Goal: Task Accomplishment & Management: Complete application form

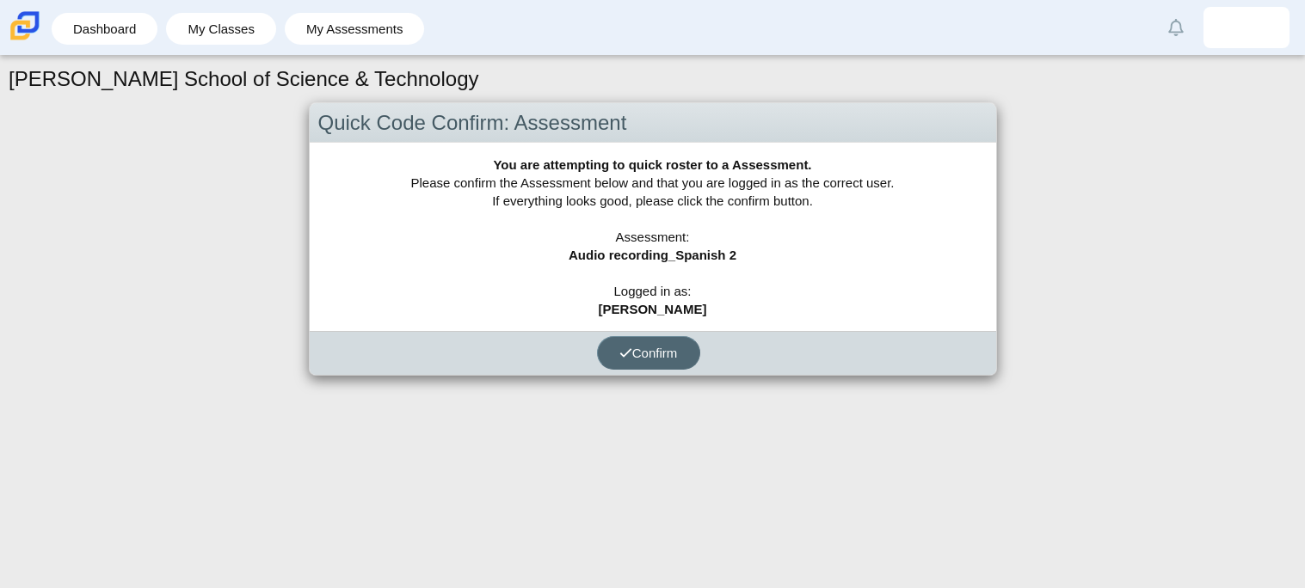
click at [674, 353] on span "Confirm" at bounding box center [648, 353] width 58 height 15
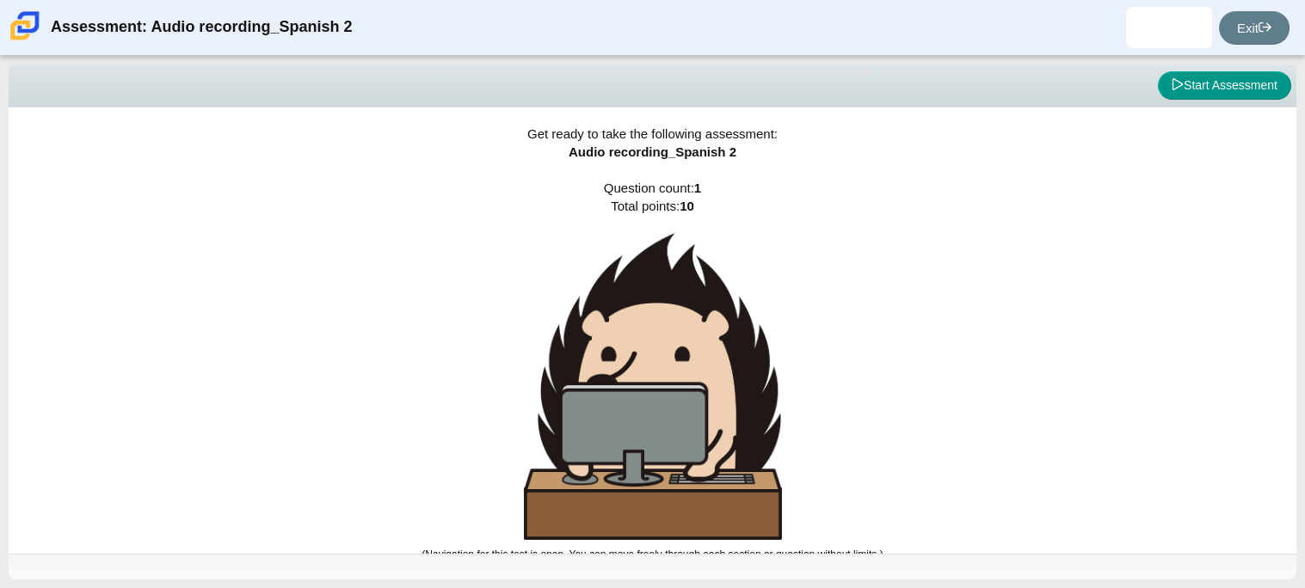
click at [45, 544] on div "Get ready to take the following assessment: Audio recording_Spanish 2 Question …" at bounding box center [653, 331] width 1288 height 446
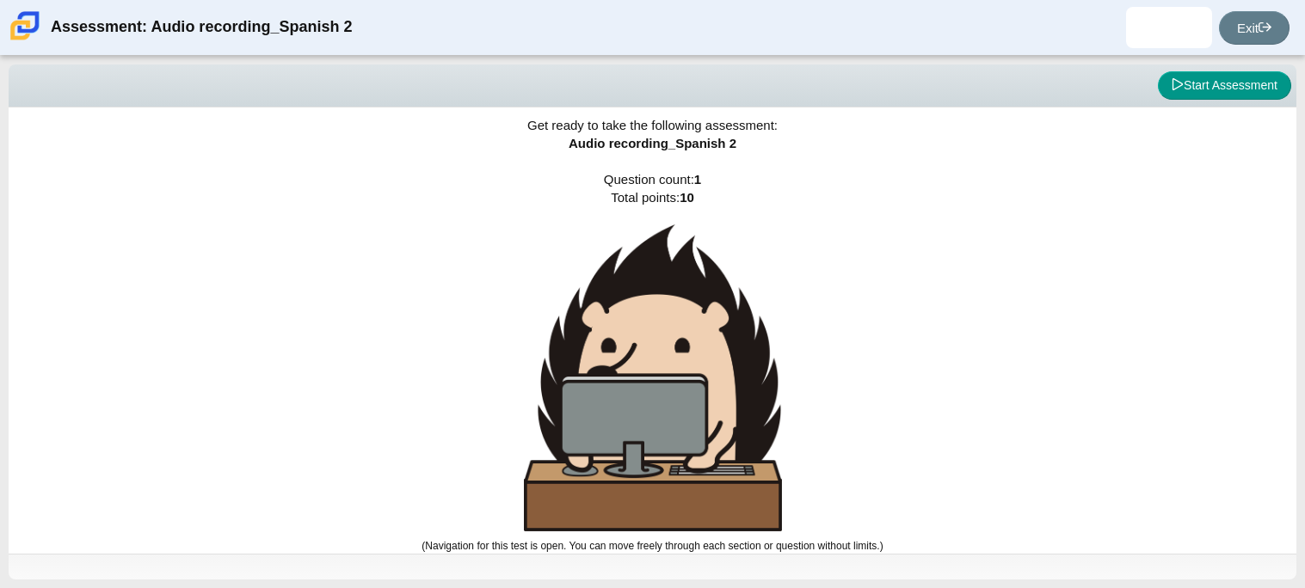
scroll to position [8, 0]
click at [636, 421] on img at bounding box center [653, 378] width 258 height 307
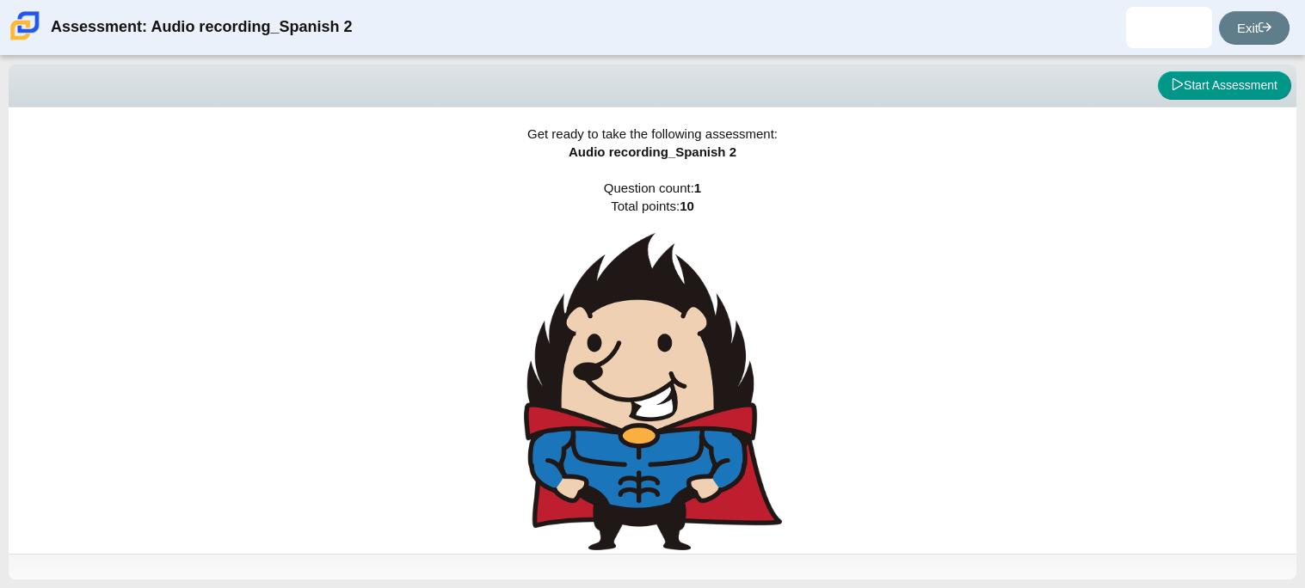
scroll to position [20, 0]
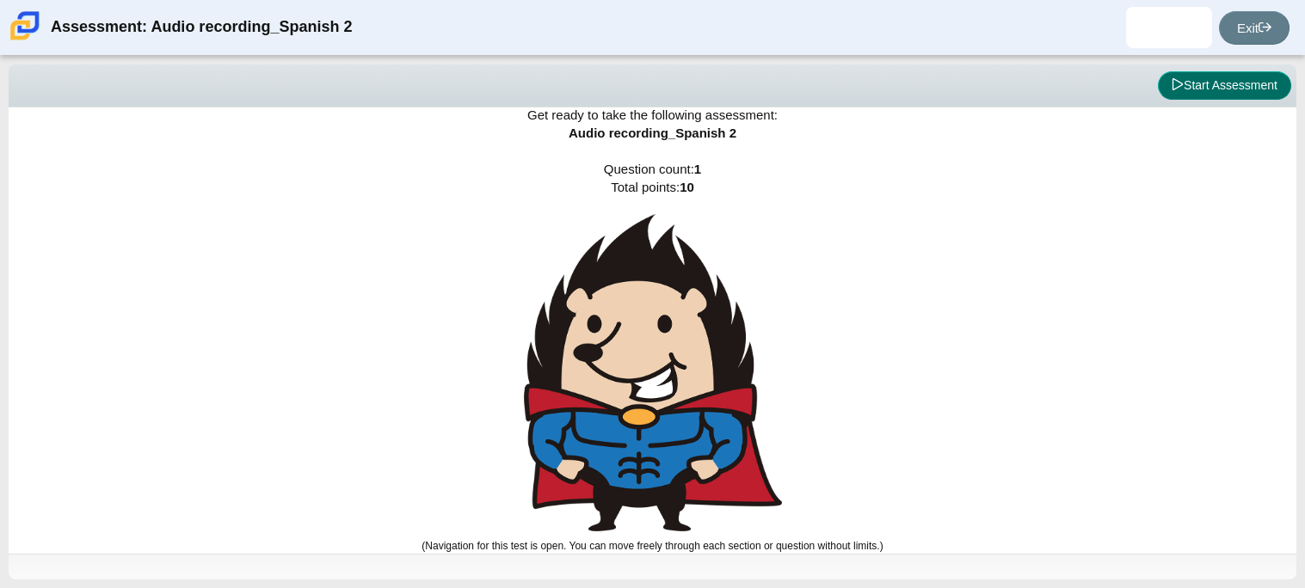
click at [1192, 85] on button "Start Assessment" at bounding box center [1224, 85] width 133 height 29
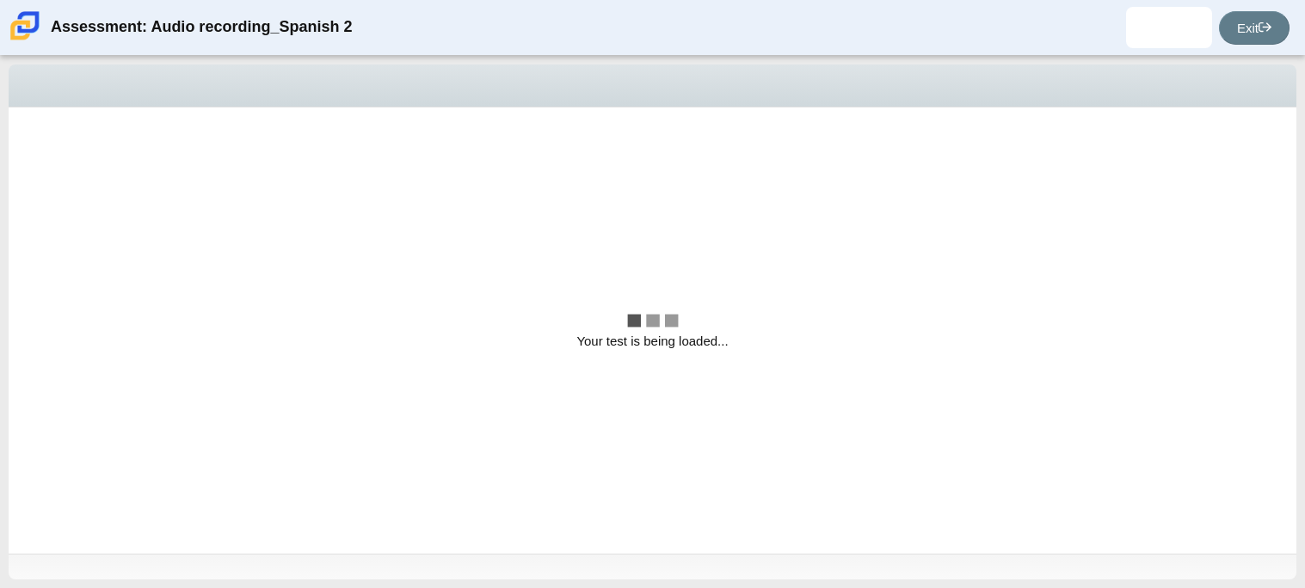
scroll to position [0, 0]
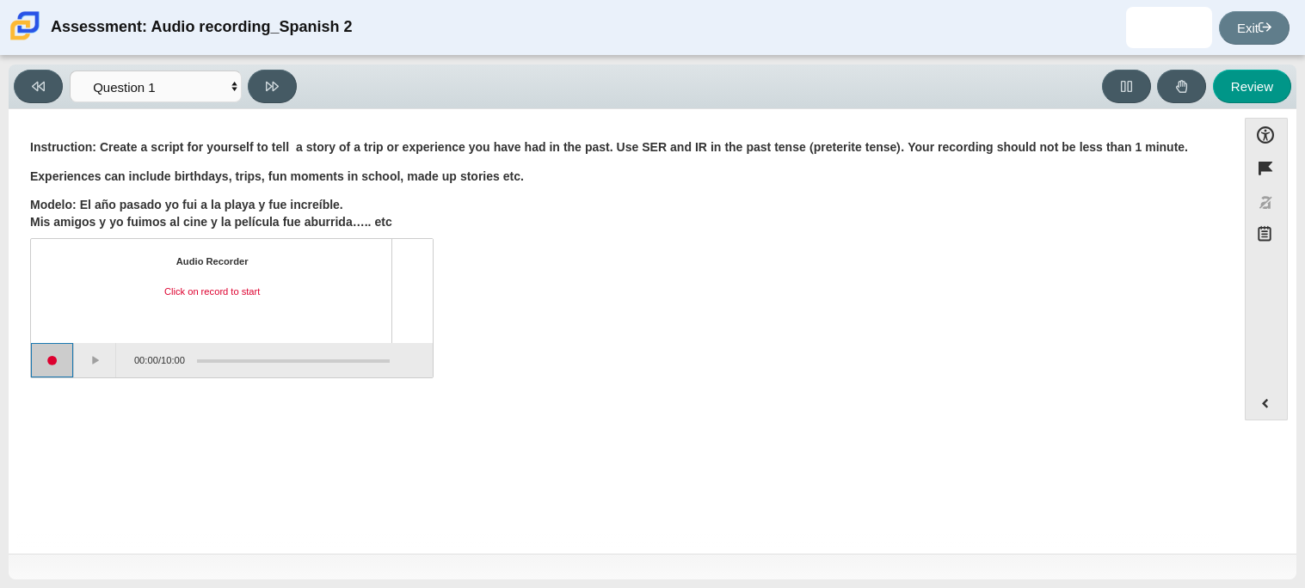
click at [43, 363] on button "Start recording" at bounding box center [52, 360] width 43 height 34
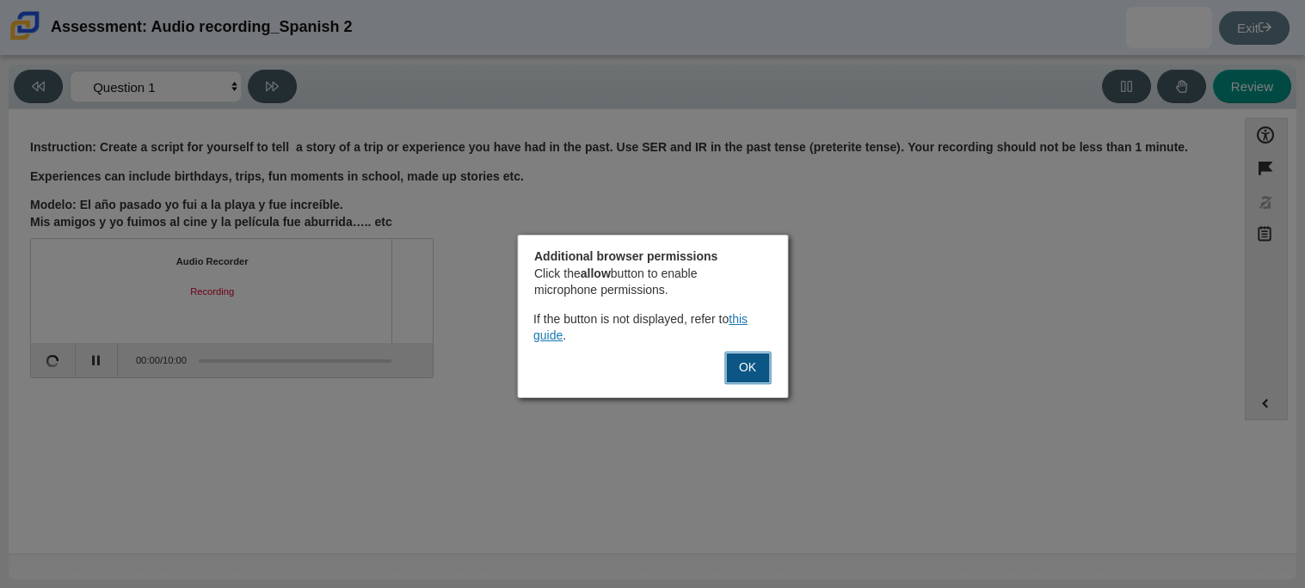
click at [742, 369] on button "OK" at bounding box center [747, 368] width 46 height 33
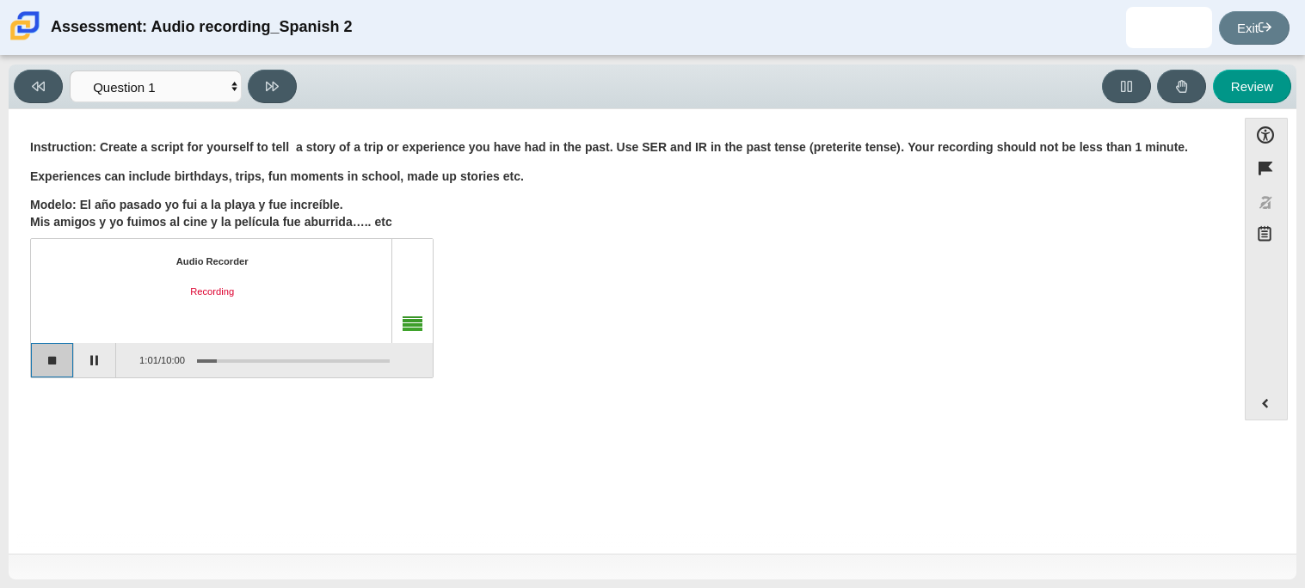
click at [65, 362] on button "Stop recording" at bounding box center [52, 360] width 43 height 34
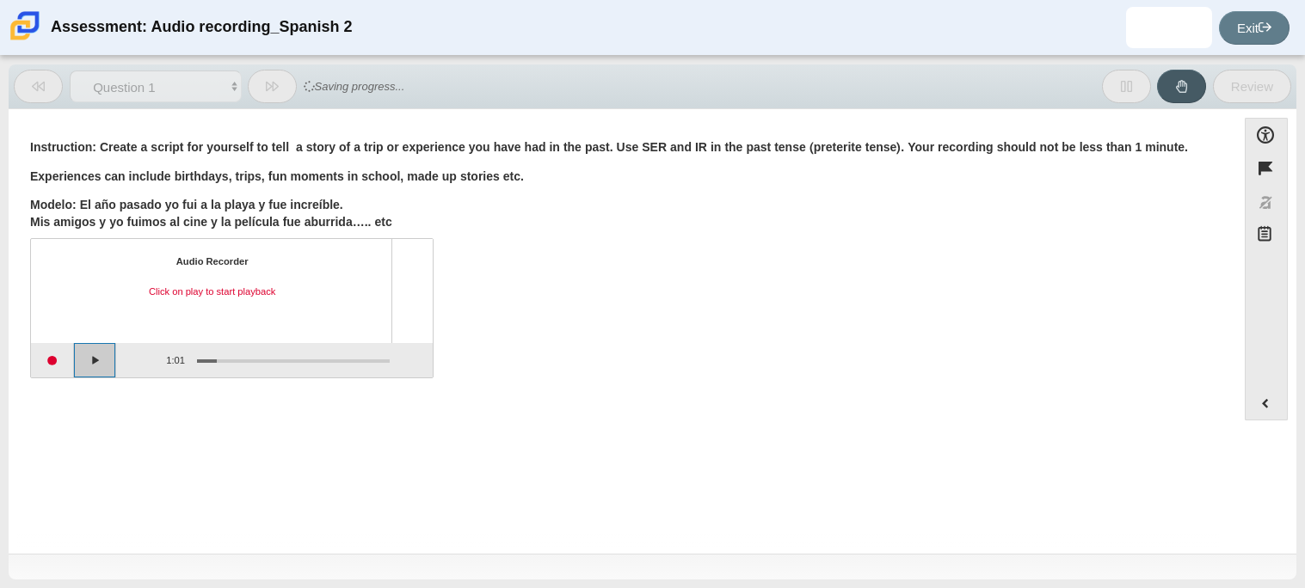
click at [104, 360] on button "Play" at bounding box center [95, 360] width 43 height 34
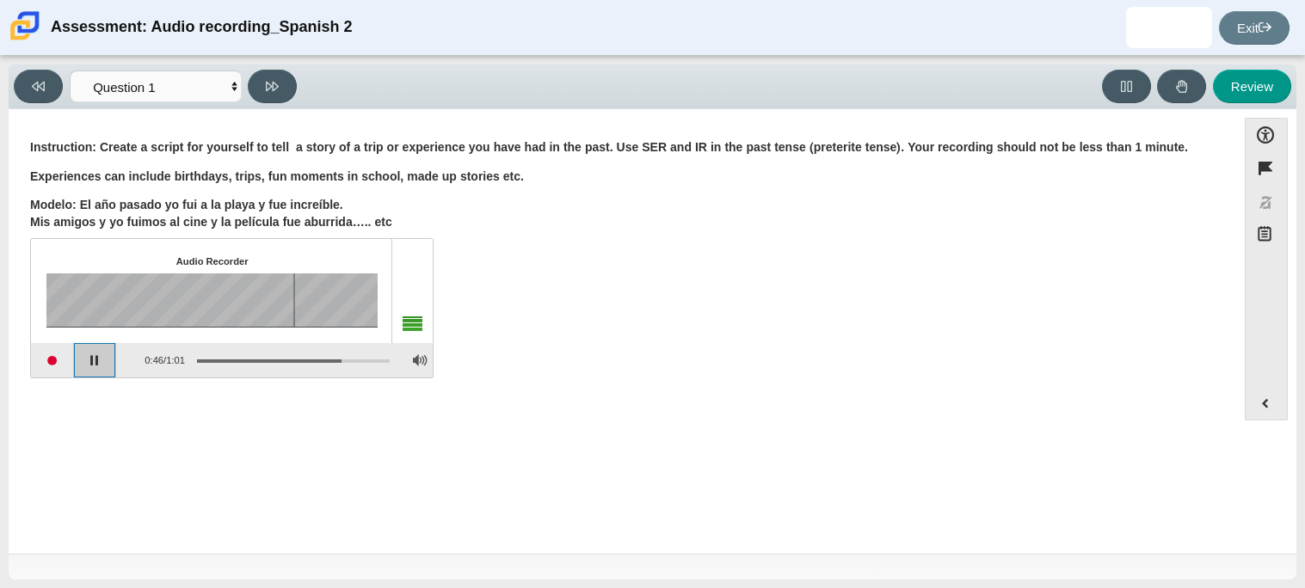
click at [104, 361] on button "Pause playback" at bounding box center [95, 360] width 43 height 34
click at [104, 361] on button "Continue playback" at bounding box center [95, 360] width 43 height 34
click at [40, 357] on button "Start recording" at bounding box center [52, 360] width 43 height 34
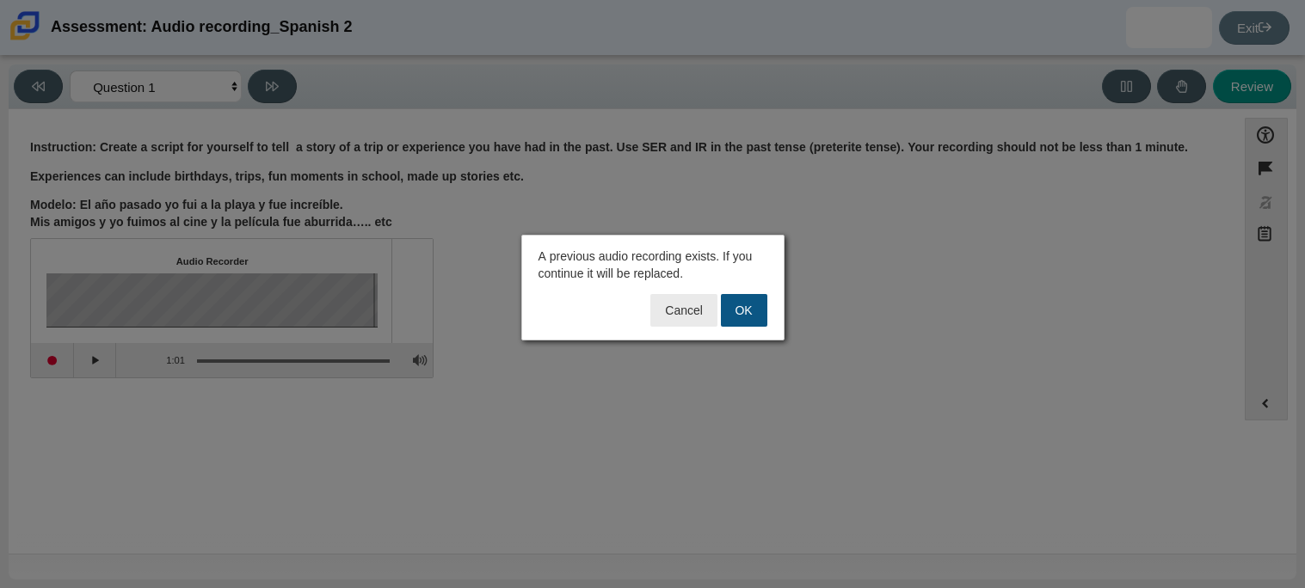
click at [749, 303] on button "OK" at bounding box center [744, 310] width 46 height 33
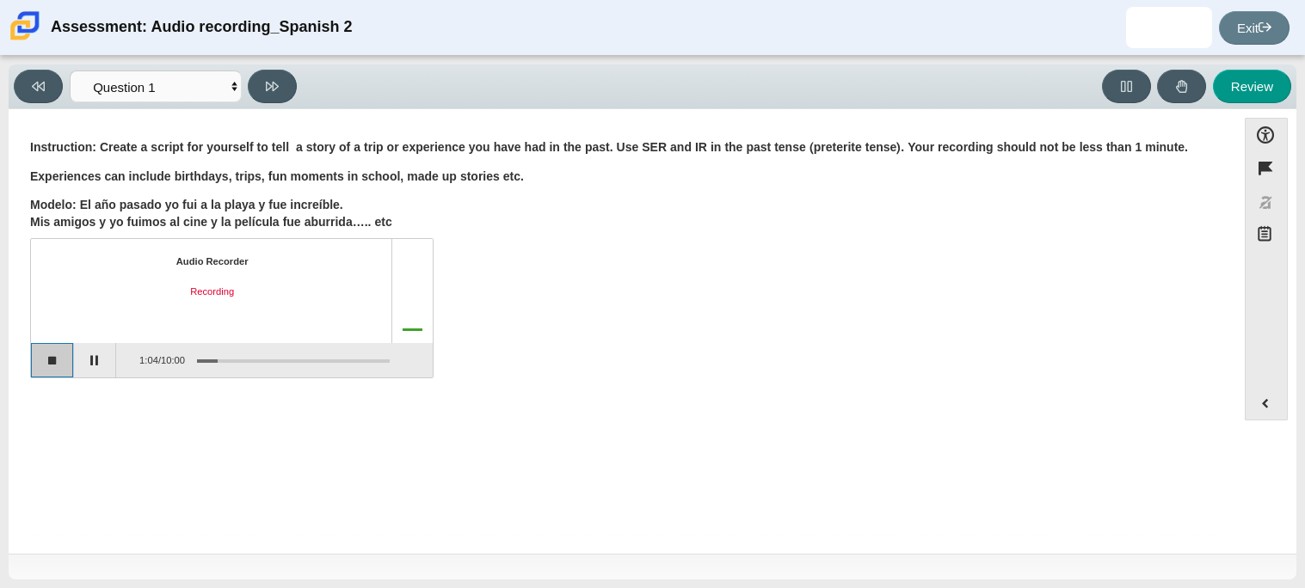
click at [65, 368] on button "Stop recording" at bounding box center [52, 360] width 43 height 34
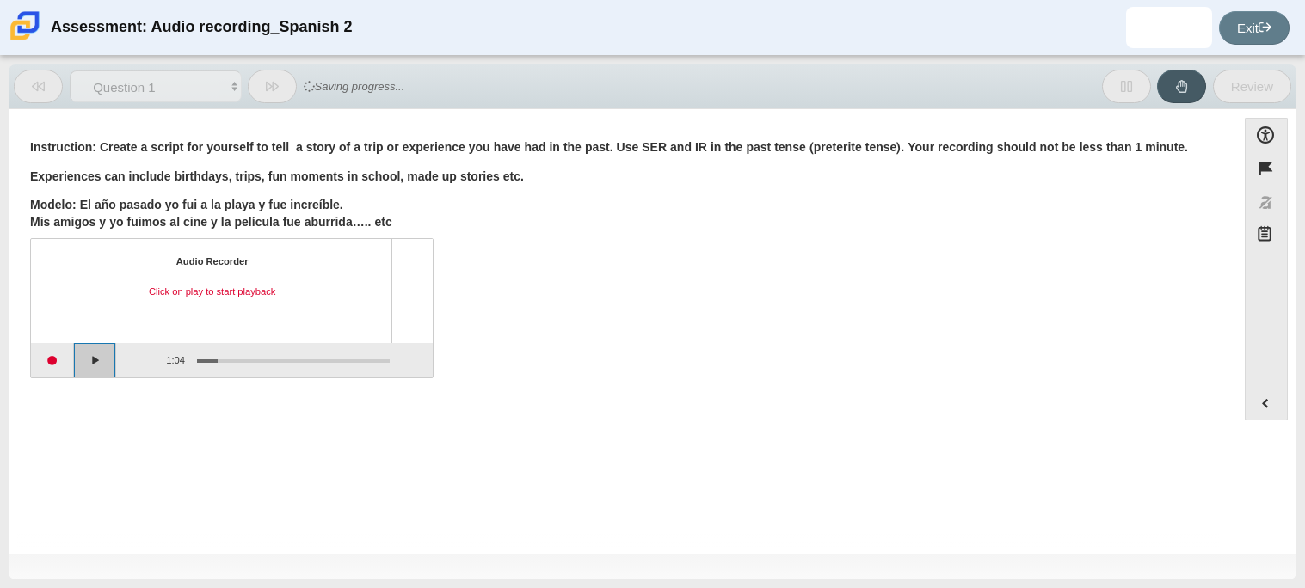
click at [97, 349] on button "Play" at bounding box center [95, 360] width 43 height 34
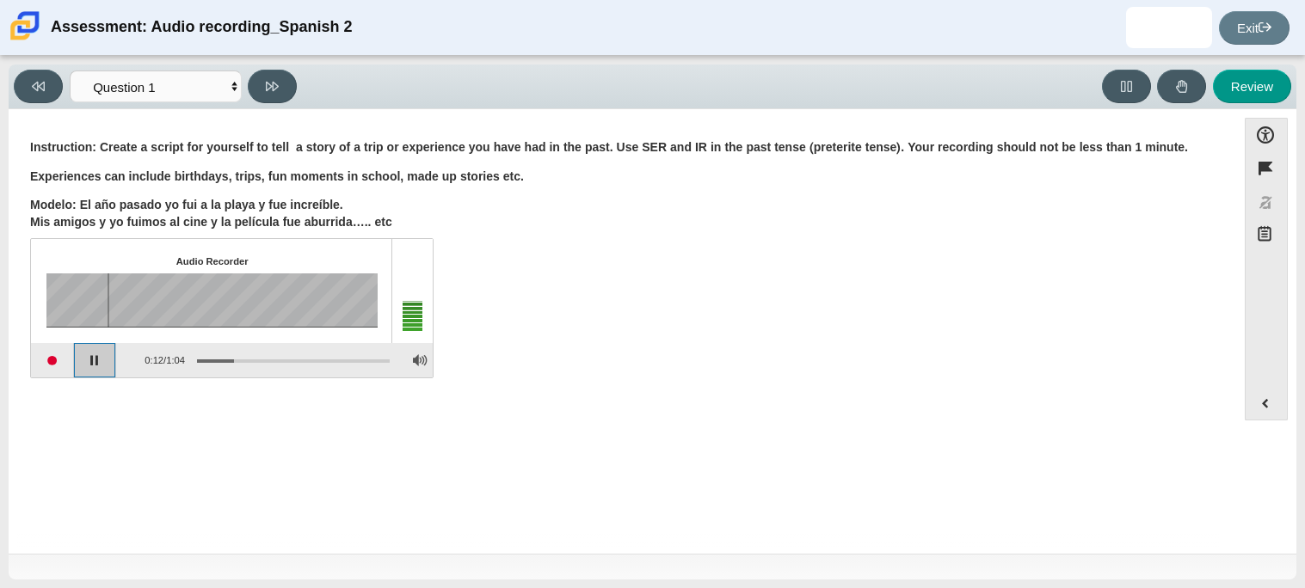
click at [101, 350] on button "Pause playback" at bounding box center [95, 360] width 43 height 34
click at [796, 469] on div "Question Instruction: Create a script for yourself to tell a story of a trip or…" at bounding box center [622, 334] width 1210 height 425
click at [64, 355] on button "Start recording" at bounding box center [52, 360] width 43 height 34
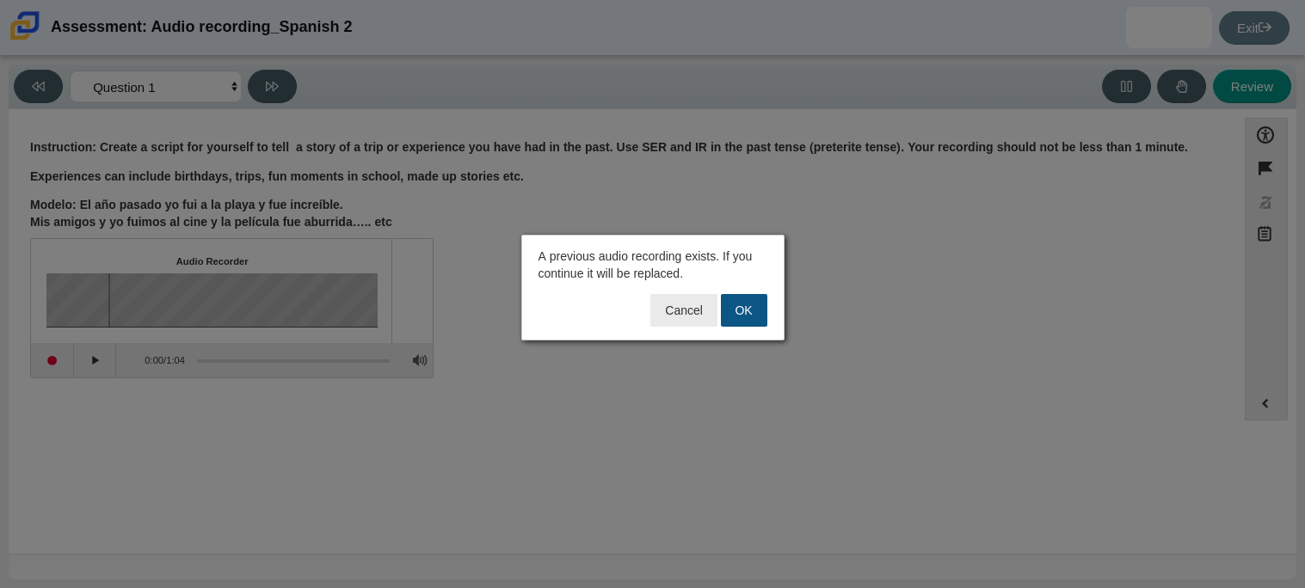
click at [735, 311] on button "OK" at bounding box center [744, 310] width 46 height 33
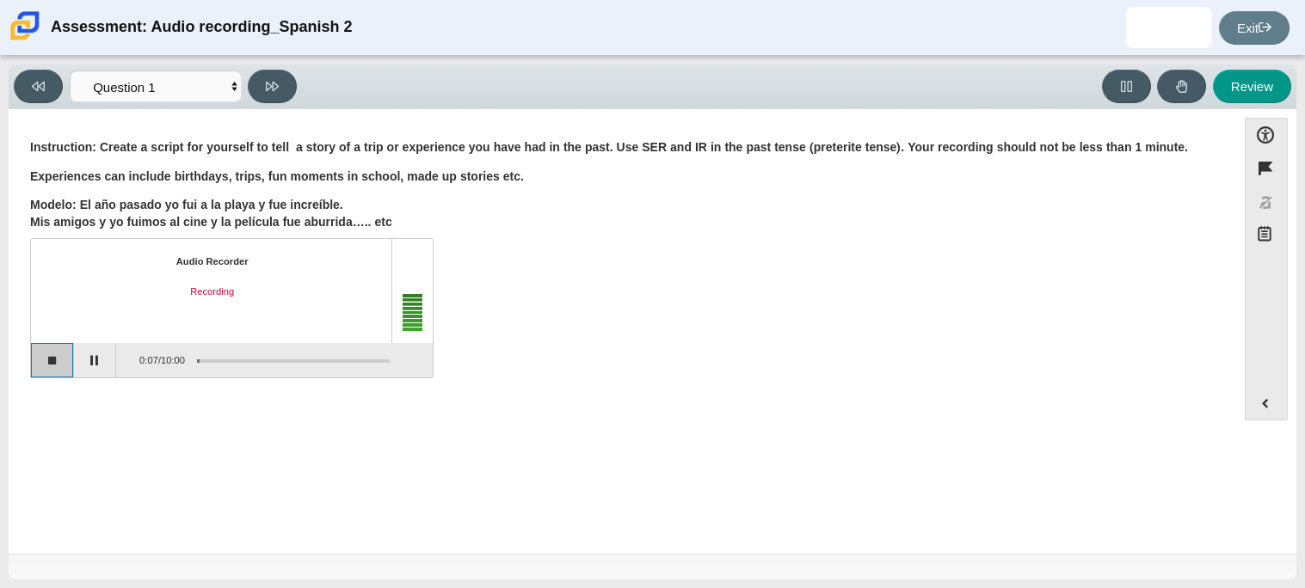
click at [57, 364] on button "Stop recording" at bounding box center [52, 360] width 43 height 34
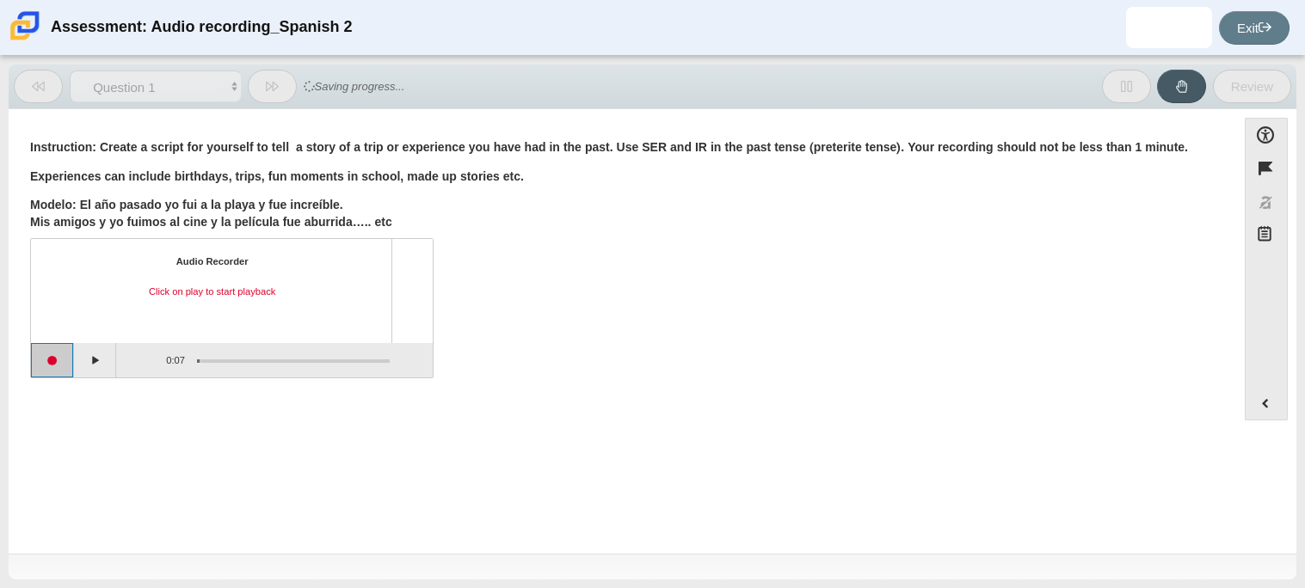
click at [65, 366] on button "Start recording" at bounding box center [52, 360] width 43 height 34
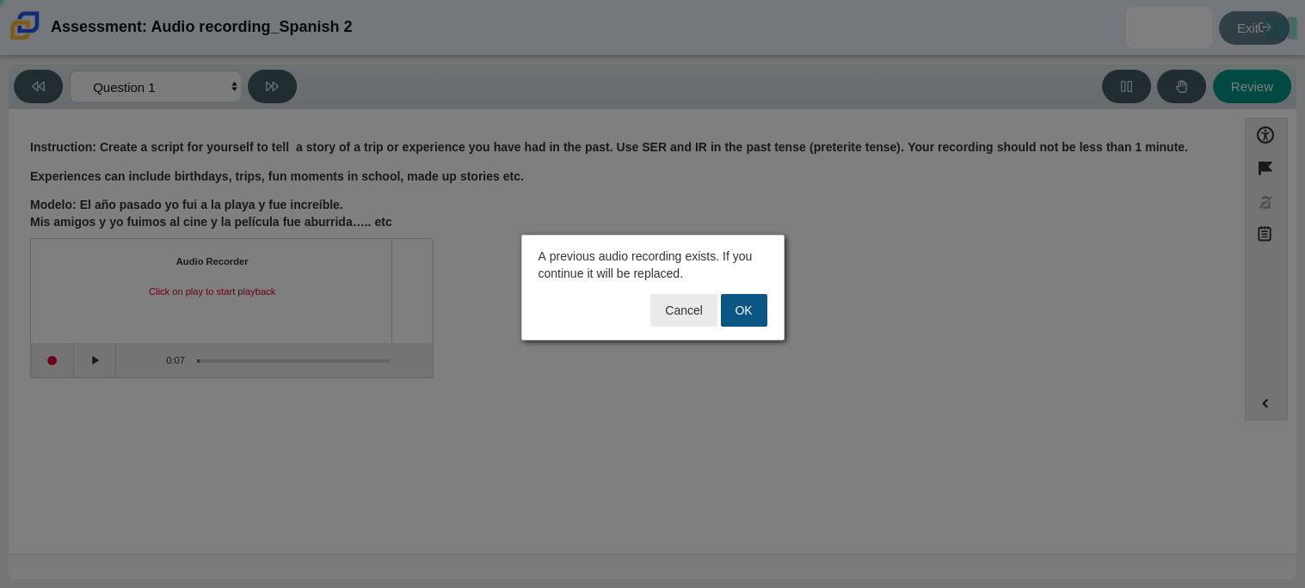
click at [748, 315] on button "OK" at bounding box center [744, 310] width 46 height 33
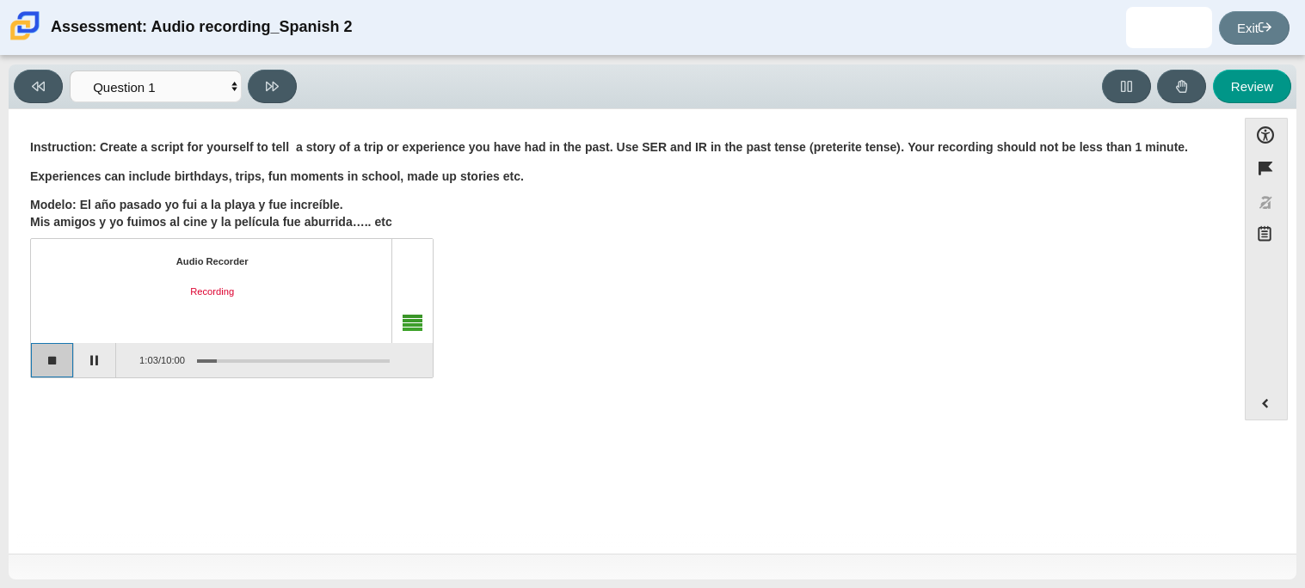
click at [66, 348] on button "Stop recording" at bounding box center [52, 360] width 43 height 34
click at [89, 365] on button "Play" at bounding box center [95, 360] width 43 height 34
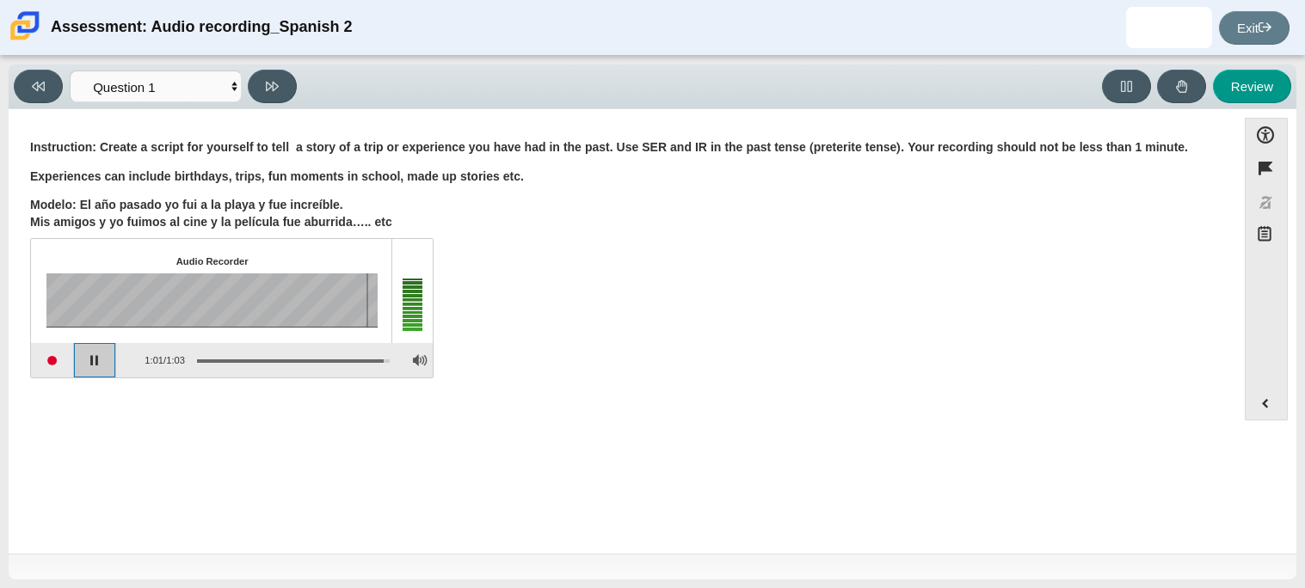
click at [116, 360] on button "Pause playback" at bounding box center [95, 360] width 43 height 34
click at [51, 361] on button "Start recording" at bounding box center [52, 360] width 43 height 34
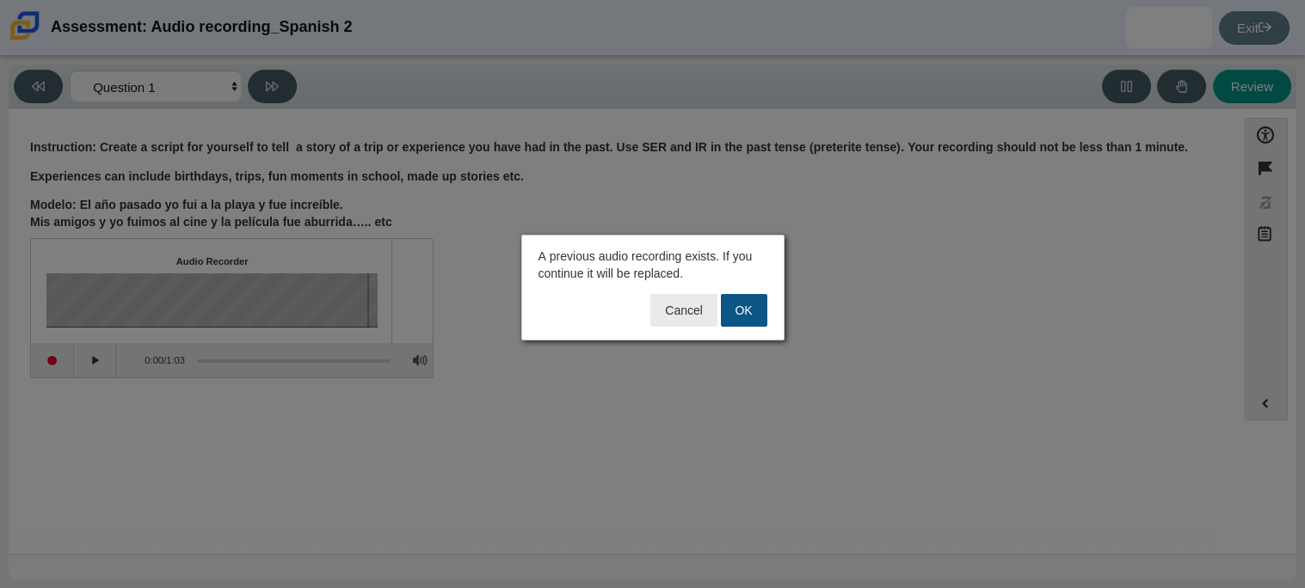
click at [761, 301] on button "OK" at bounding box center [744, 310] width 46 height 33
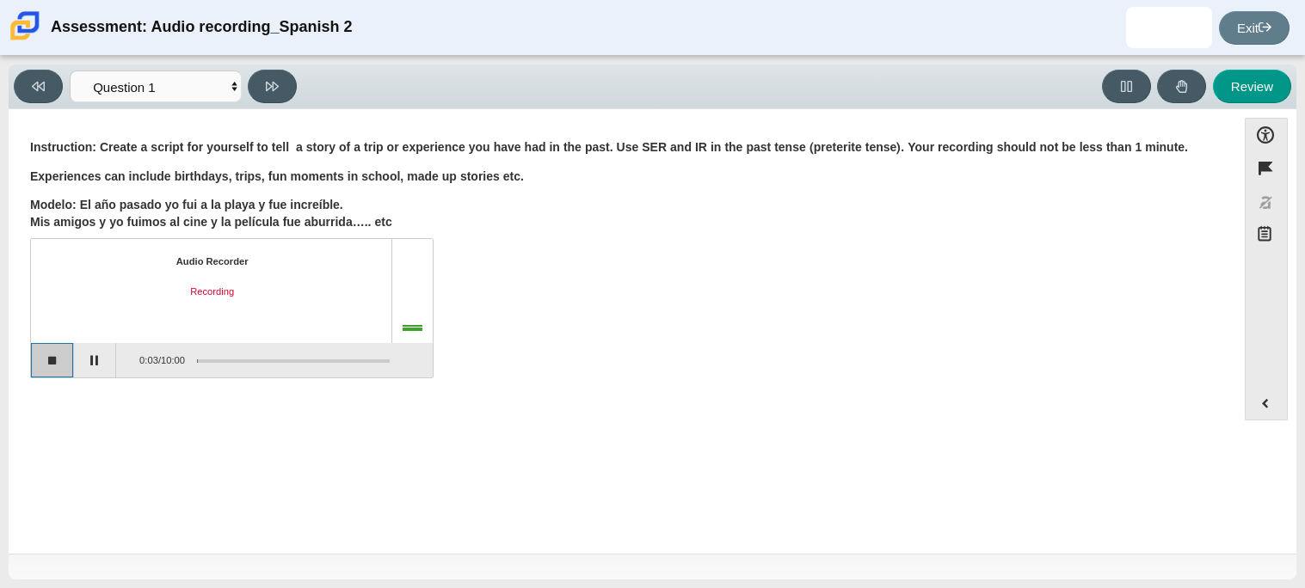
click at [60, 367] on button "Stop recording" at bounding box center [52, 360] width 43 height 34
click at [765, 458] on div "Question Instruction: Create a script for yourself to tell a story of a trip or…" at bounding box center [622, 334] width 1210 height 425
click at [54, 366] on button "Start recording" at bounding box center [52, 360] width 43 height 34
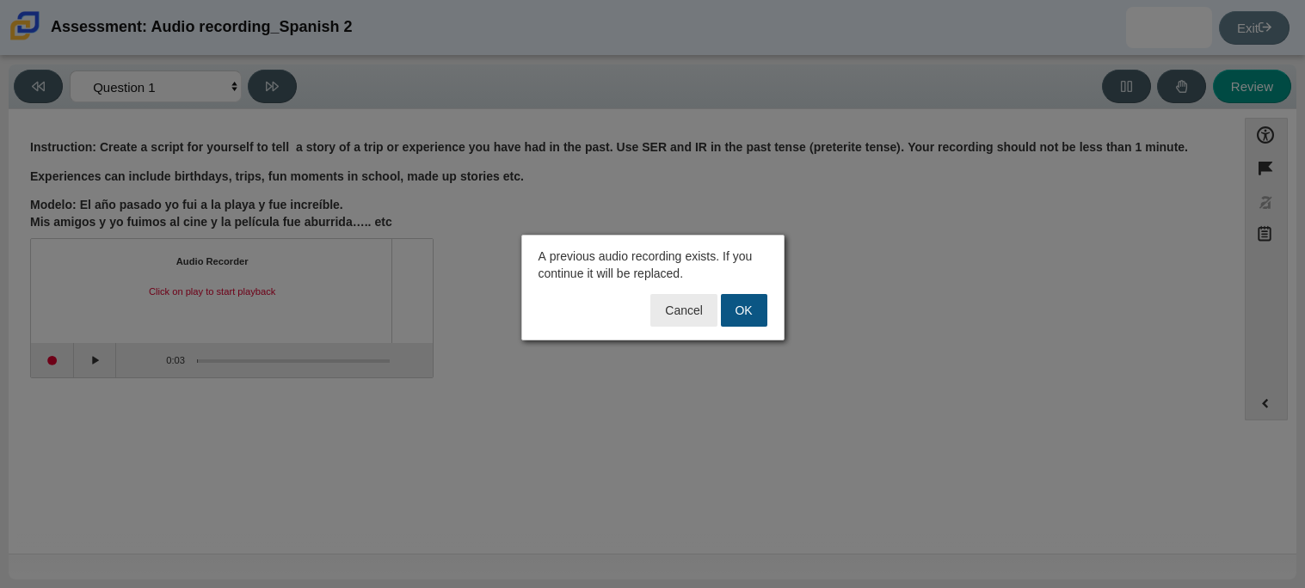
click at [723, 305] on button "OK" at bounding box center [744, 310] width 46 height 33
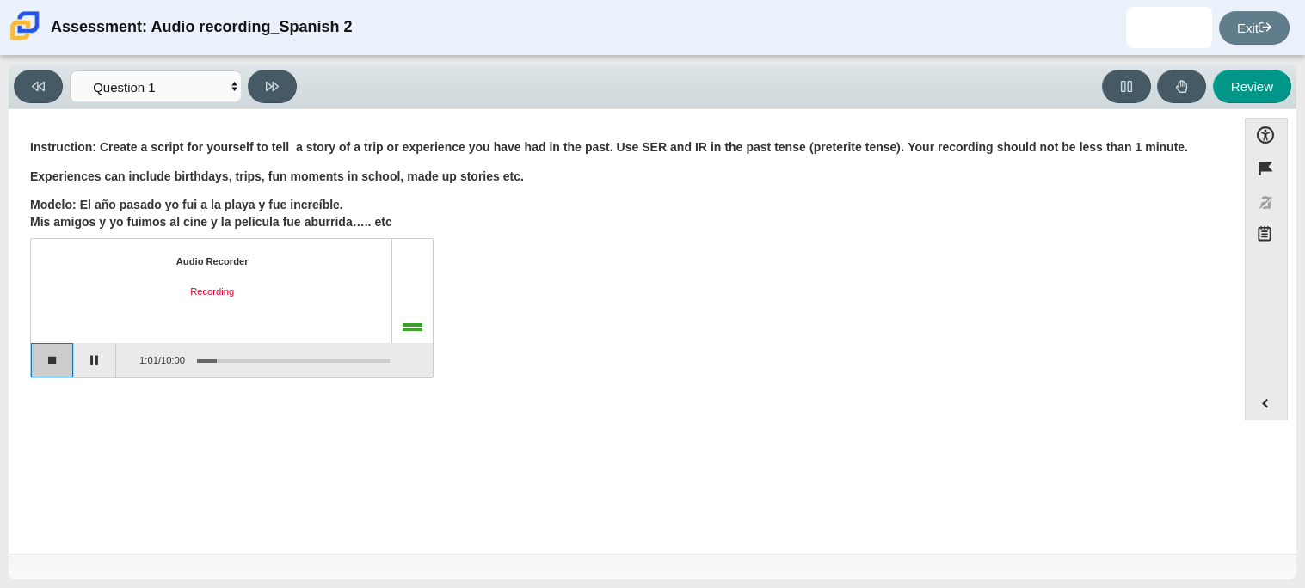
click at [50, 353] on button "Stop recording" at bounding box center [52, 360] width 43 height 34
click at [101, 354] on button "Play" at bounding box center [95, 360] width 43 height 34
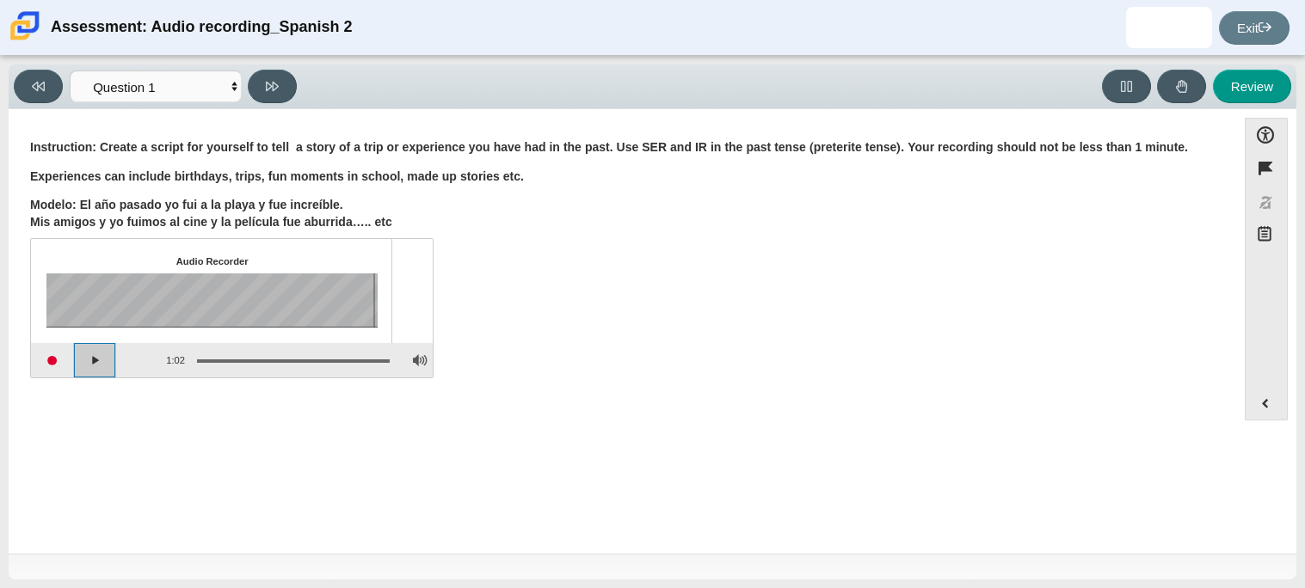
click at [101, 354] on button "Play" at bounding box center [95, 360] width 43 height 34
click at [298, 360] on div "Assessment items" at bounding box center [293, 361] width 193 height 3
click at [288, 360] on div "Assessment items" at bounding box center [287, 360] width 205 height 31
click at [58, 359] on button "Start recording" at bounding box center [52, 360] width 43 height 34
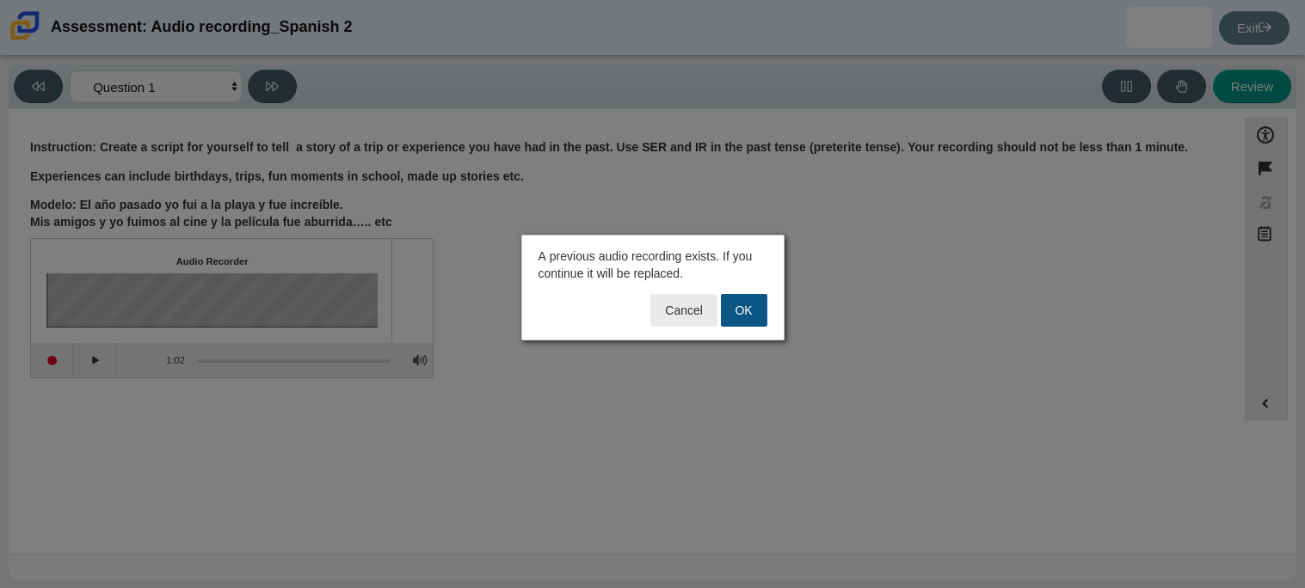
click at [729, 311] on button "OK" at bounding box center [744, 310] width 46 height 33
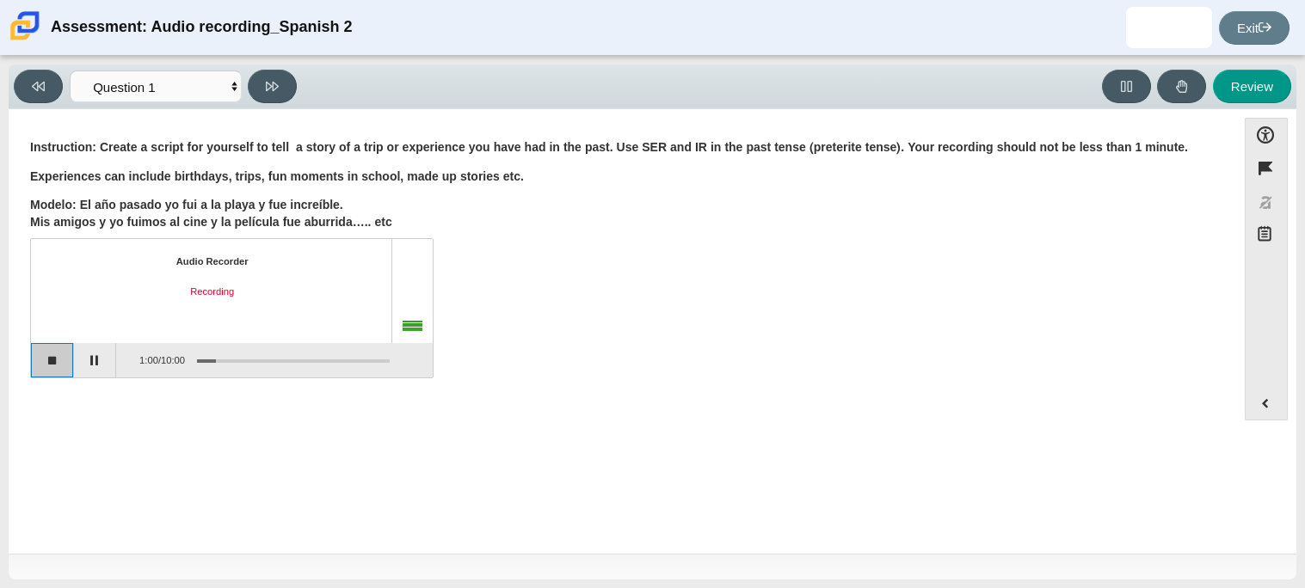
click at [58, 377] on button "Stop recording" at bounding box center [52, 360] width 43 height 34
click at [94, 366] on button "Play" at bounding box center [95, 360] width 43 height 34
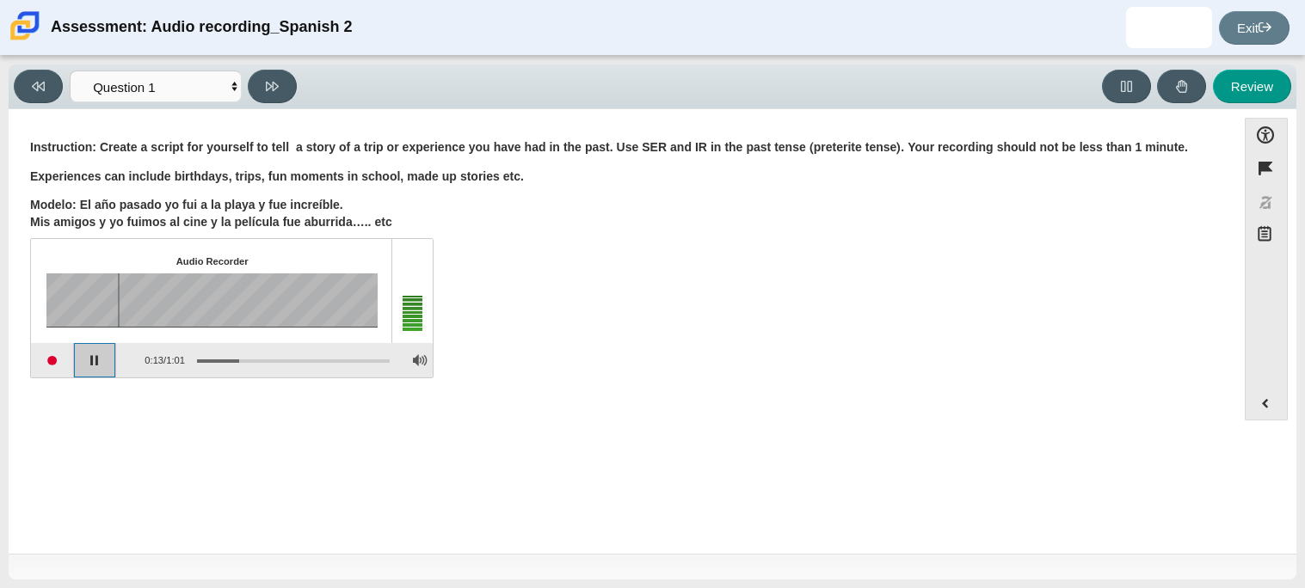
click at [94, 366] on button "Pause playback" at bounding box center [95, 360] width 43 height 34
click at [58, 361] on button "Start recording" at bounding box center [52, 360] width 43 height 34
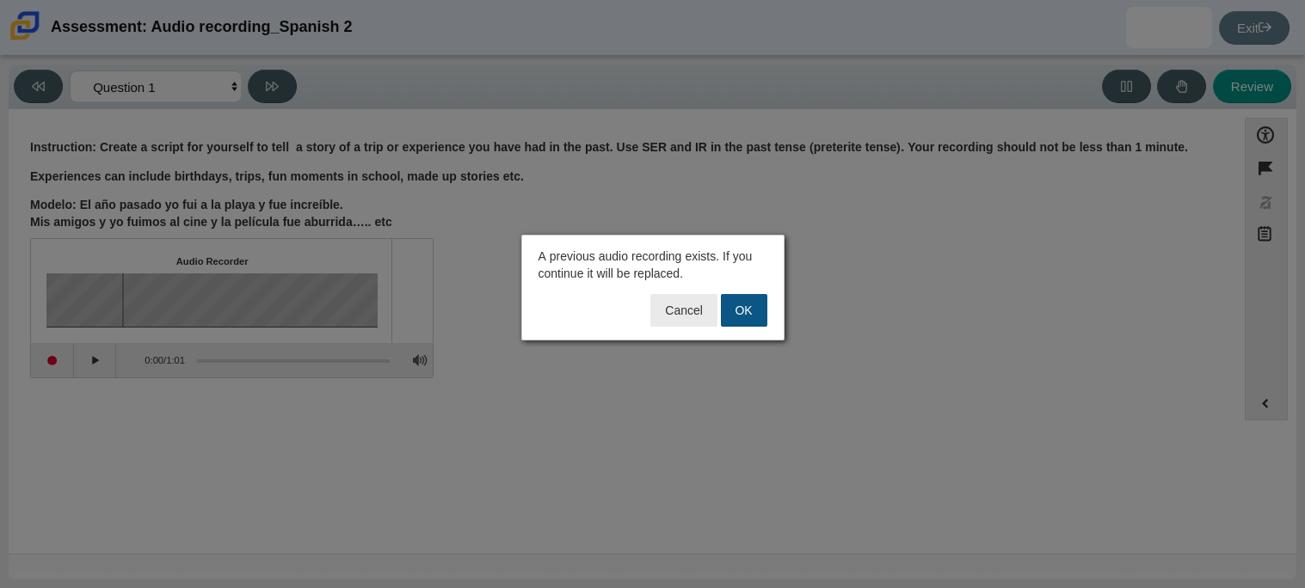
click at [753, 307] on button "OK" at bounding box center [744, 310] width 46 height 33
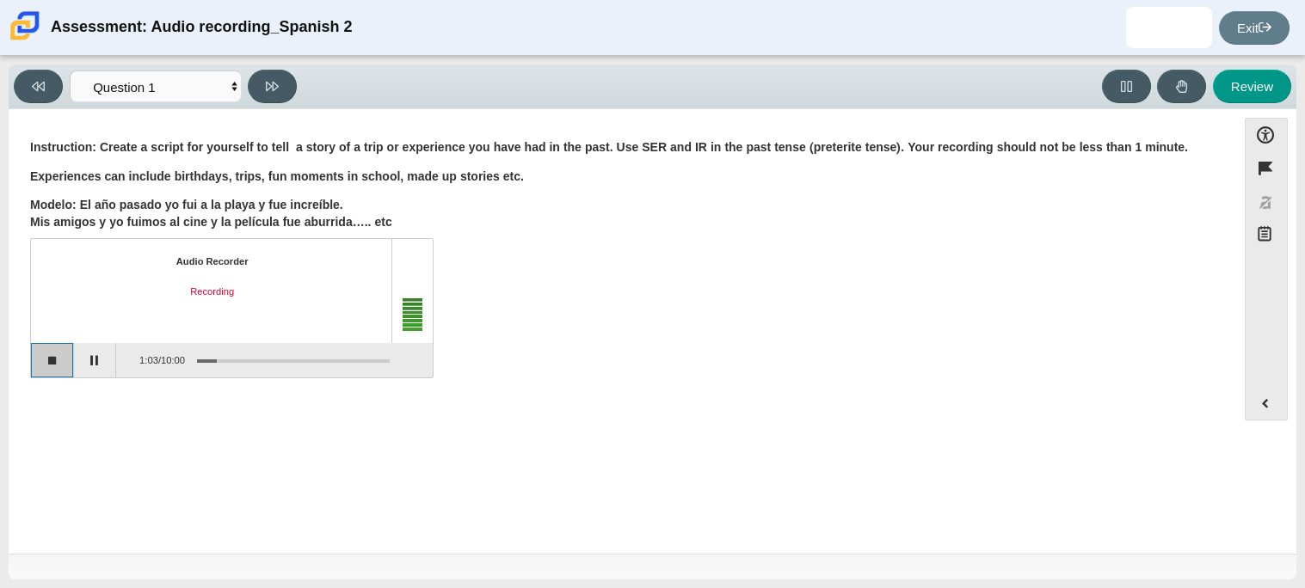
click at [36, 370] on button "Stop recording" at bounding box center [52, 360] width 43 height 34
click at [601, 458] on div "Question Instruction: Create a script for yourself to tell a story of a trip or…" at bounding box center [622, 334] width 1210 height 425
click at [101, 352] on button "Play" at bounding box center [95, 360] width 43 height 34
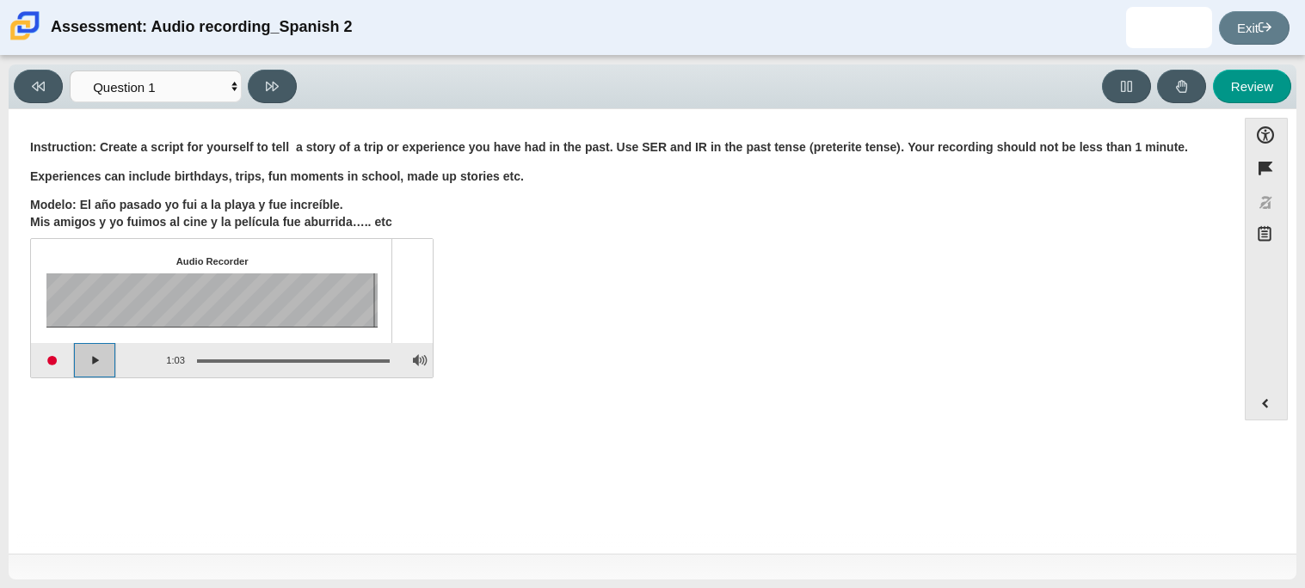
click at [101, 352] on button "Play" at bounding box center [95, 360] width 43 height 34
click at [43, 353] on button "Start recording" at bounding box center [52, 360] width 43 height 34
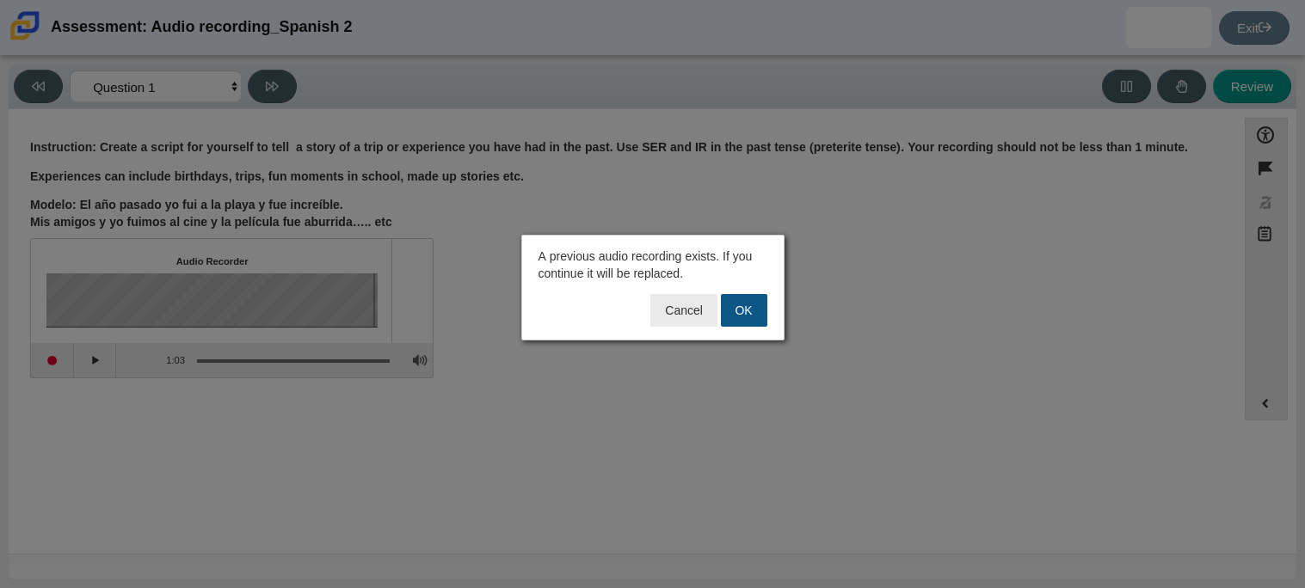
click at [760, 296] on button "OK" at bounding box center [744, 310] width 46 height 33
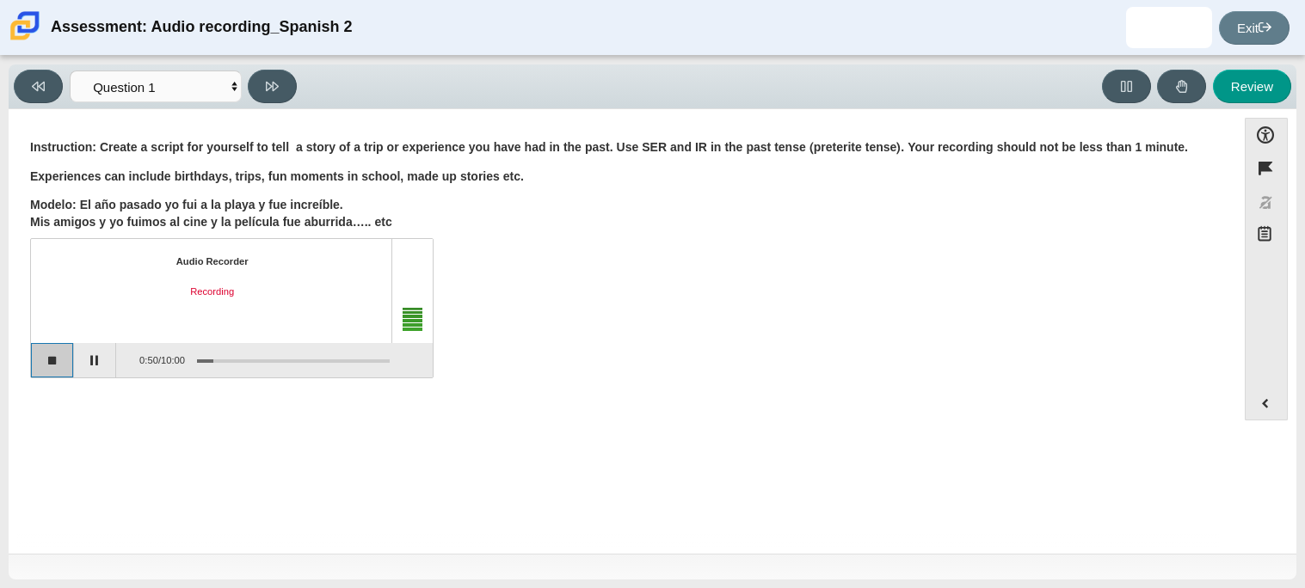
click at [59, 367] on button "Stop recording" at bounding box center [52, 360] width 43 height 34
click at [65, 367] on button "Start recording" at bounding box center [52, 360] width 43 height 34
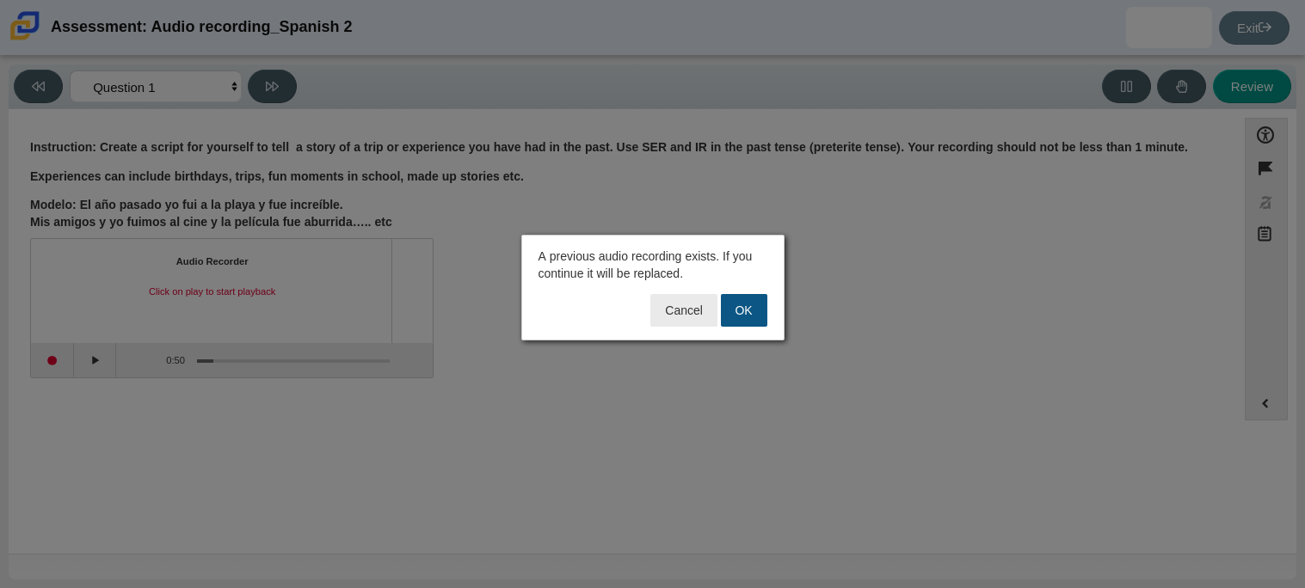
click at [752, 313] on button "OK" at bounding box center [744, 310] width 46 height 33
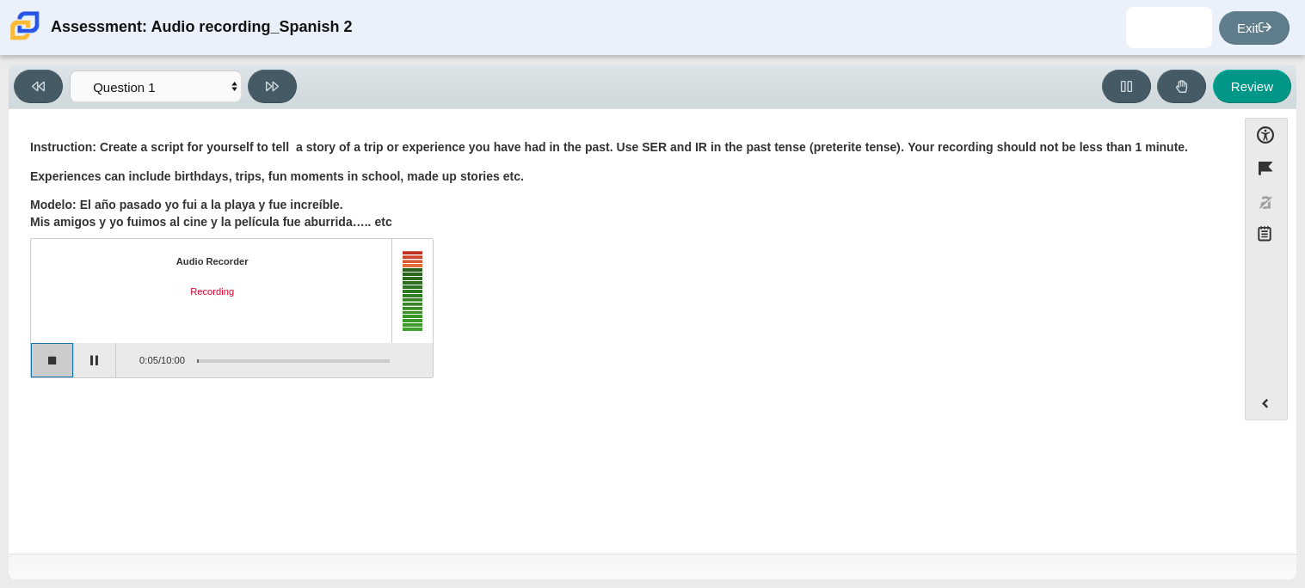
click at [57, 362] on button "Stop recording" at bounding box center [52, 360] width 43 height 34
click at [57, 362] on button "Start recording" at bounding box center [52, 360] width 43 height 34
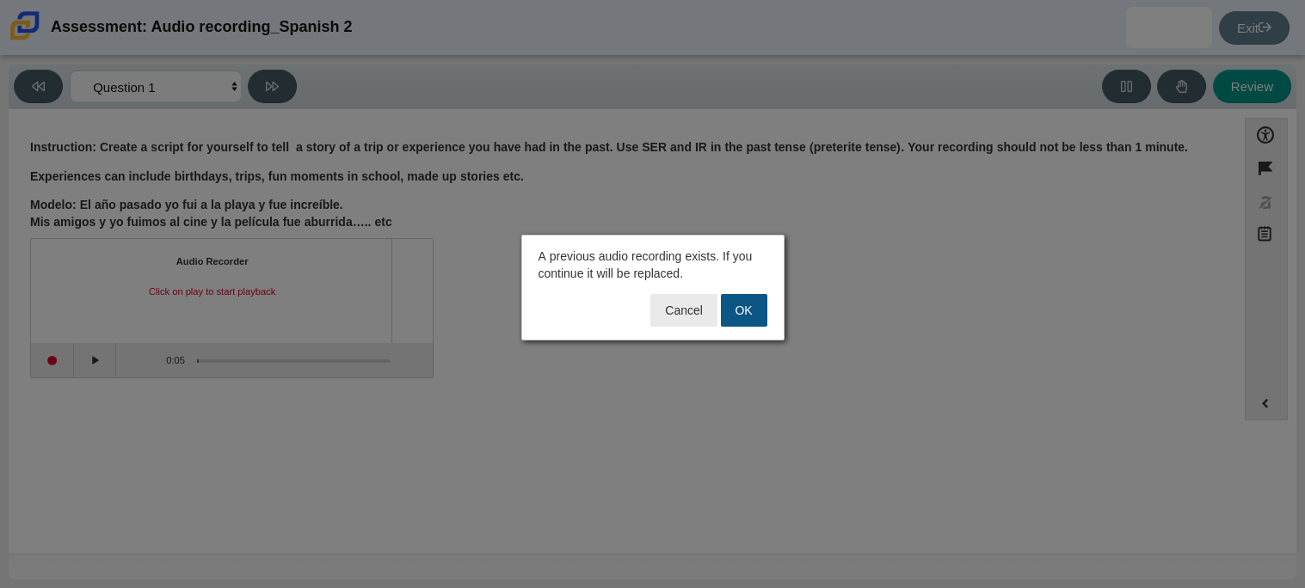
click at [759, 315] on button "OK" at bounding box center [744, 310] width 46 height 33
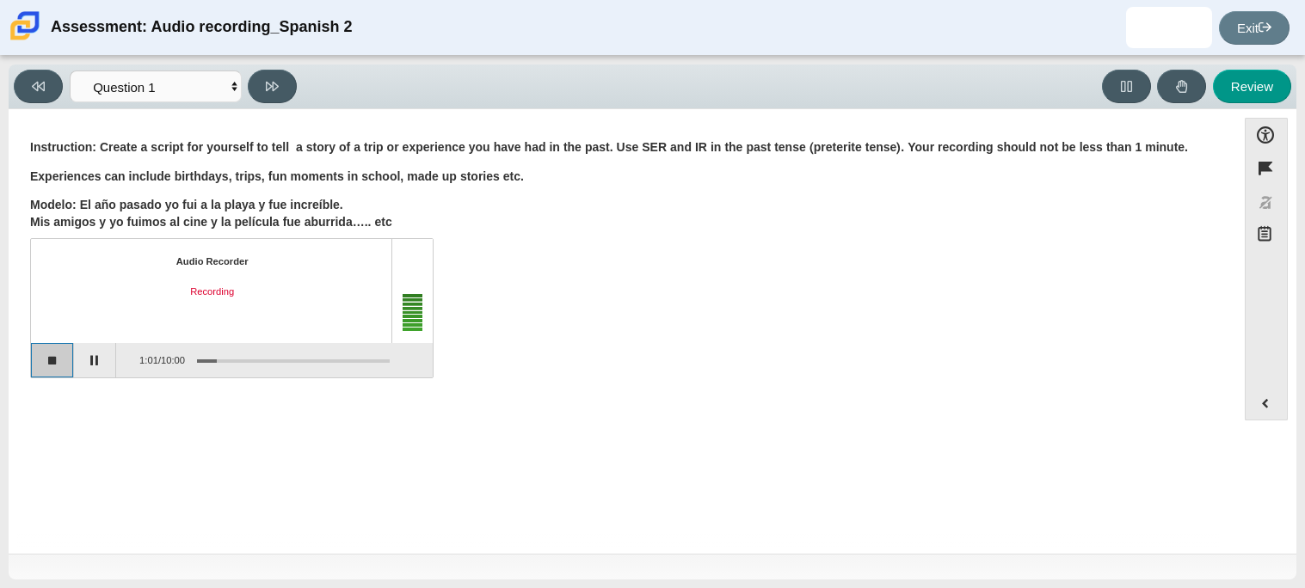
click at [57, 365] on button "Stop recording" at bounding box center [52, 360] width 43 height 34
click at [107, 361] on button "Play" at bounding box center [95, 360] width 43 height 34
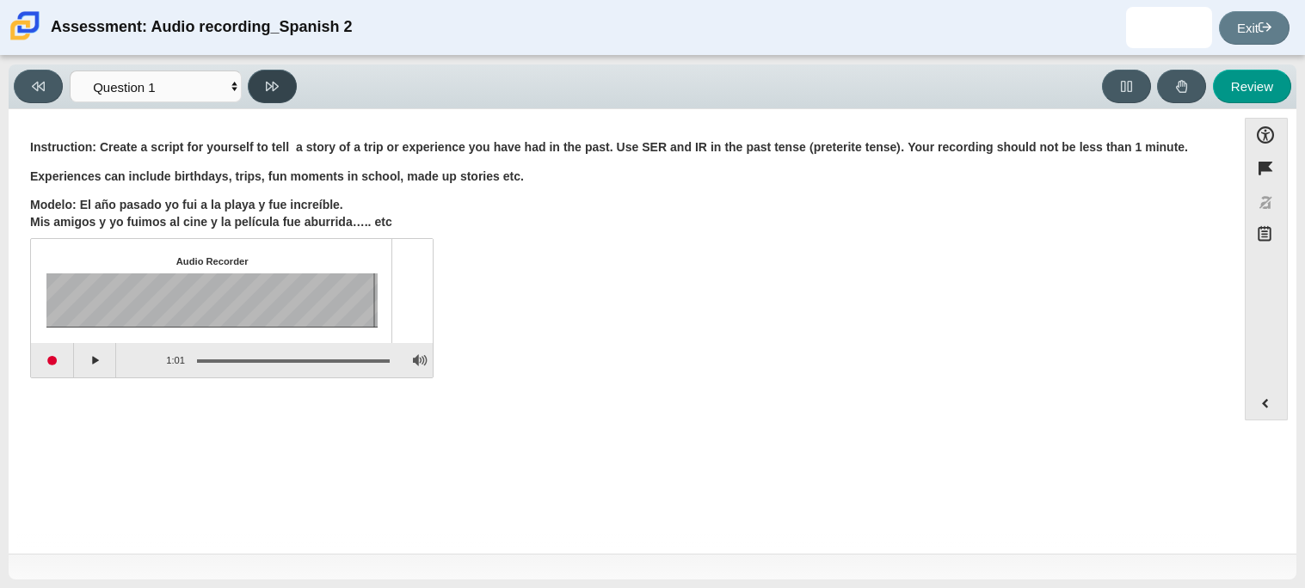
click at [286, 96] on button at bounding box center [272, 87] width 49 height 34
select select "review"
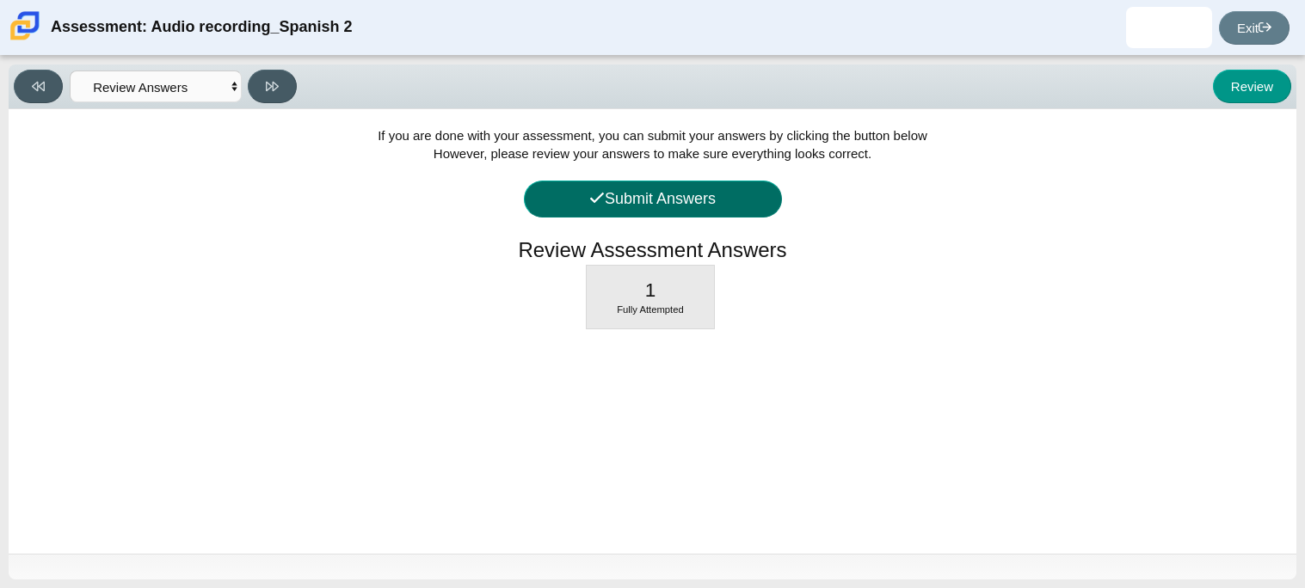
click at [679, 181] on button "Submit Answers" at bounding box center [653, 199] width 258 height 37
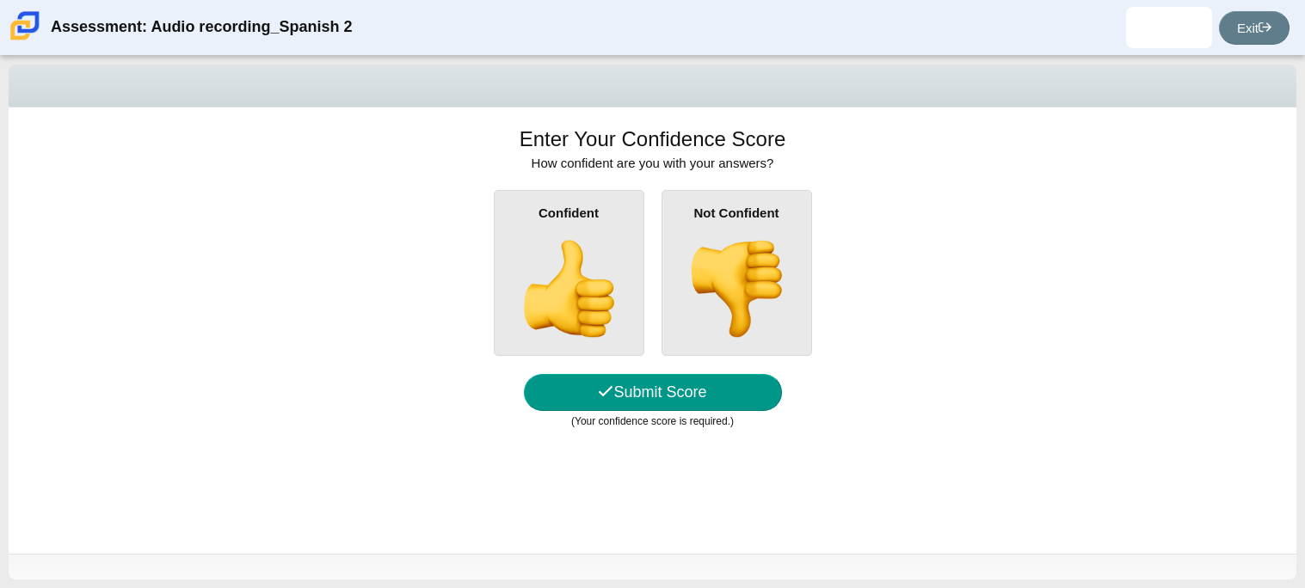
click at [608, 266] on img at bounding box center [569, 289] width 98 height 98
click at [0, 0] on input "Confident" at bounding box center [0, 0] width 0 height 0
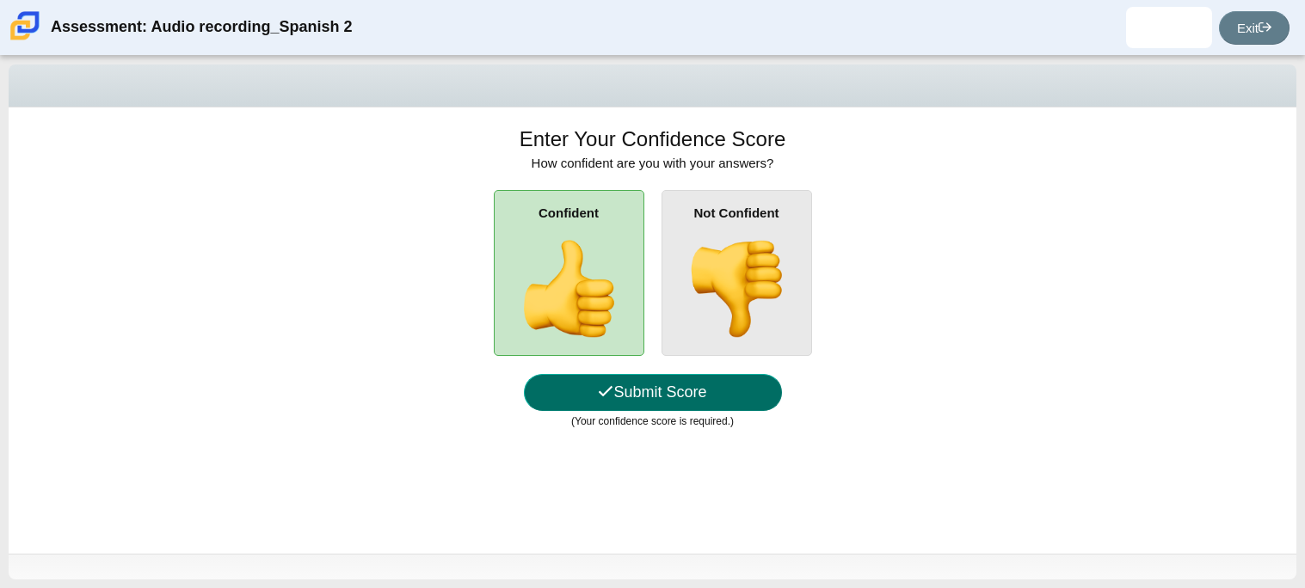
click at [561, 375] on button "Submit Score" at bounding box center [653, 392] width 258 height 37
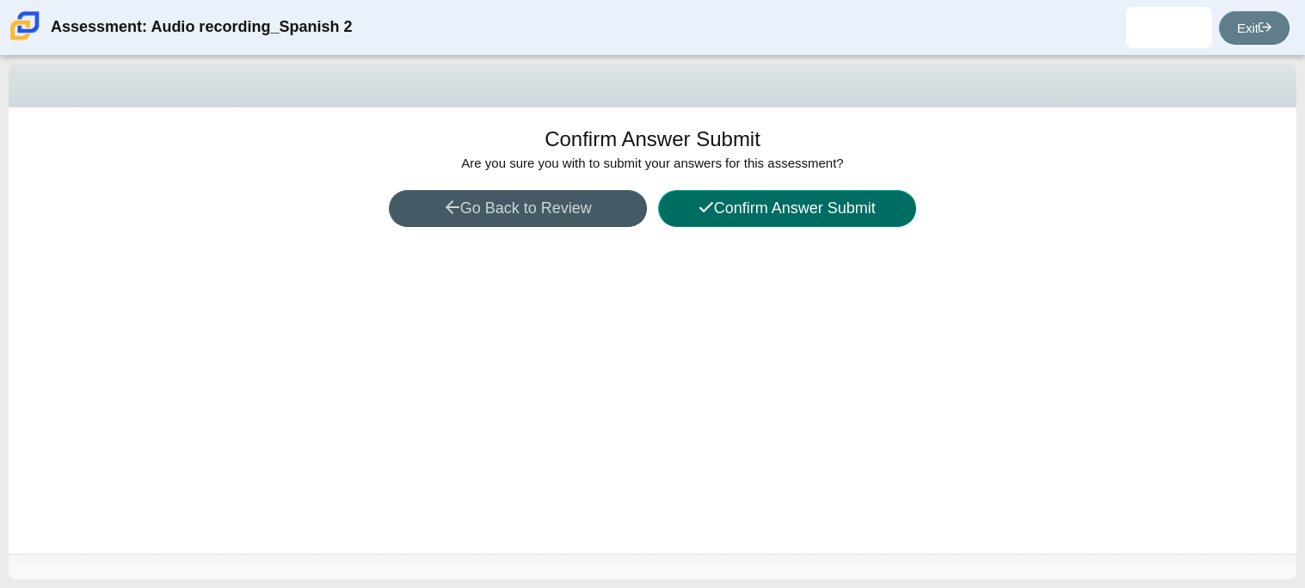
click at [685, 218] on button "Confirm Answer Submit" at bounding box center [787, 208] width 258 height 37
